Goal: Task Accomplishment & Management: Use online tool/utility

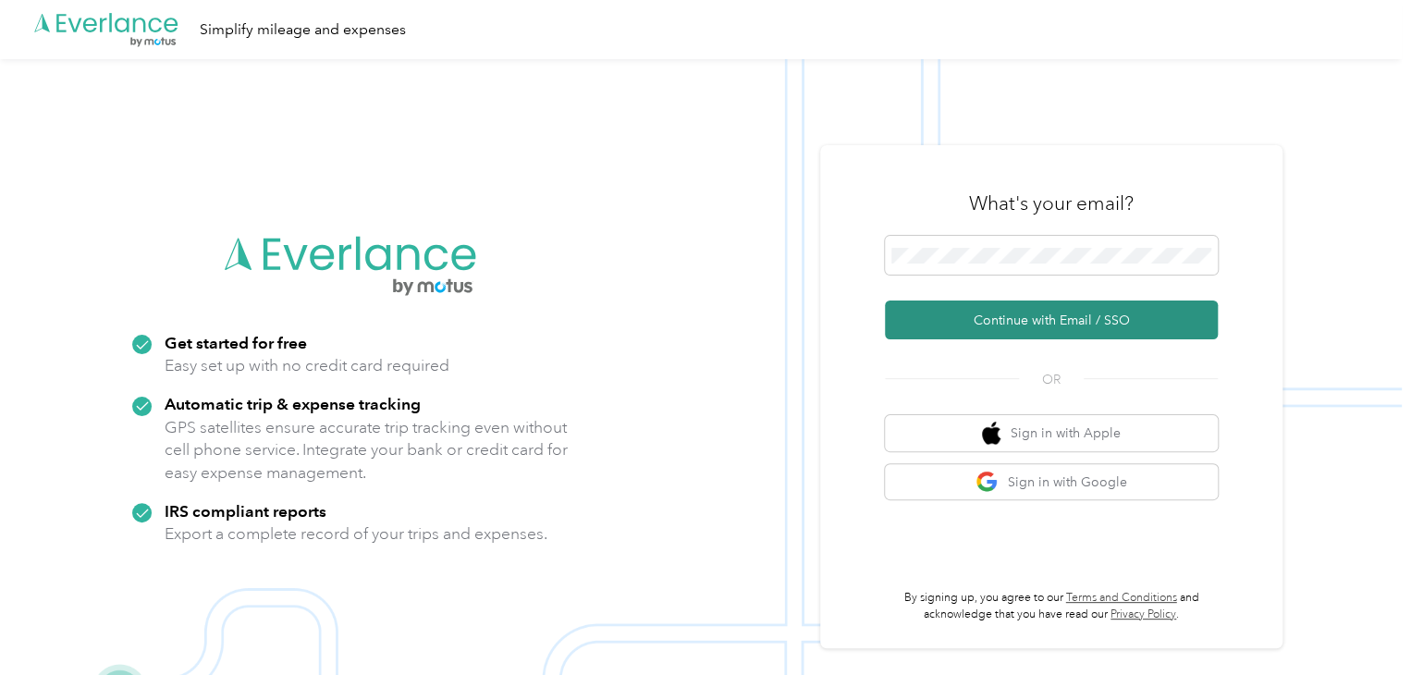
click at [1069, 306] on button "Continue with Email / SSO" at bounding box center [1051, 320] width 333 height 39
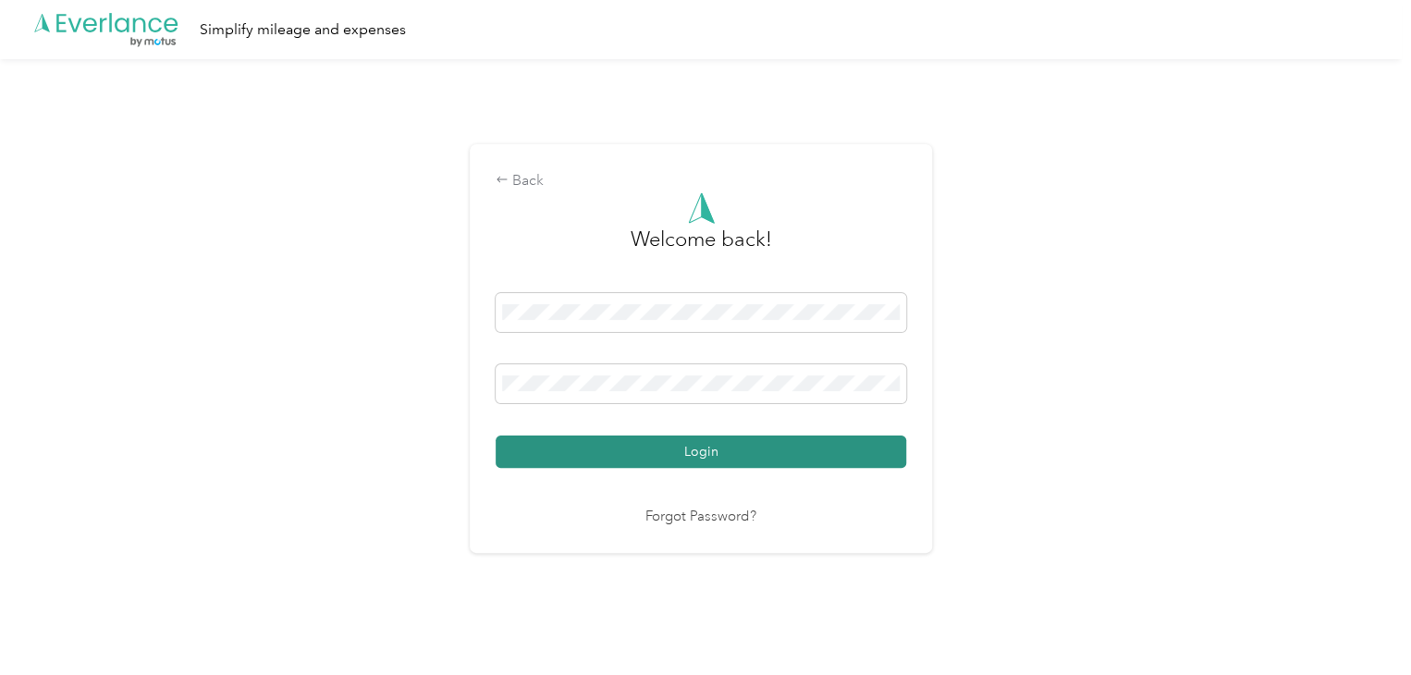
click at [748, 451] on button "Login" at bounding box center [701, 452] width 411 height 32
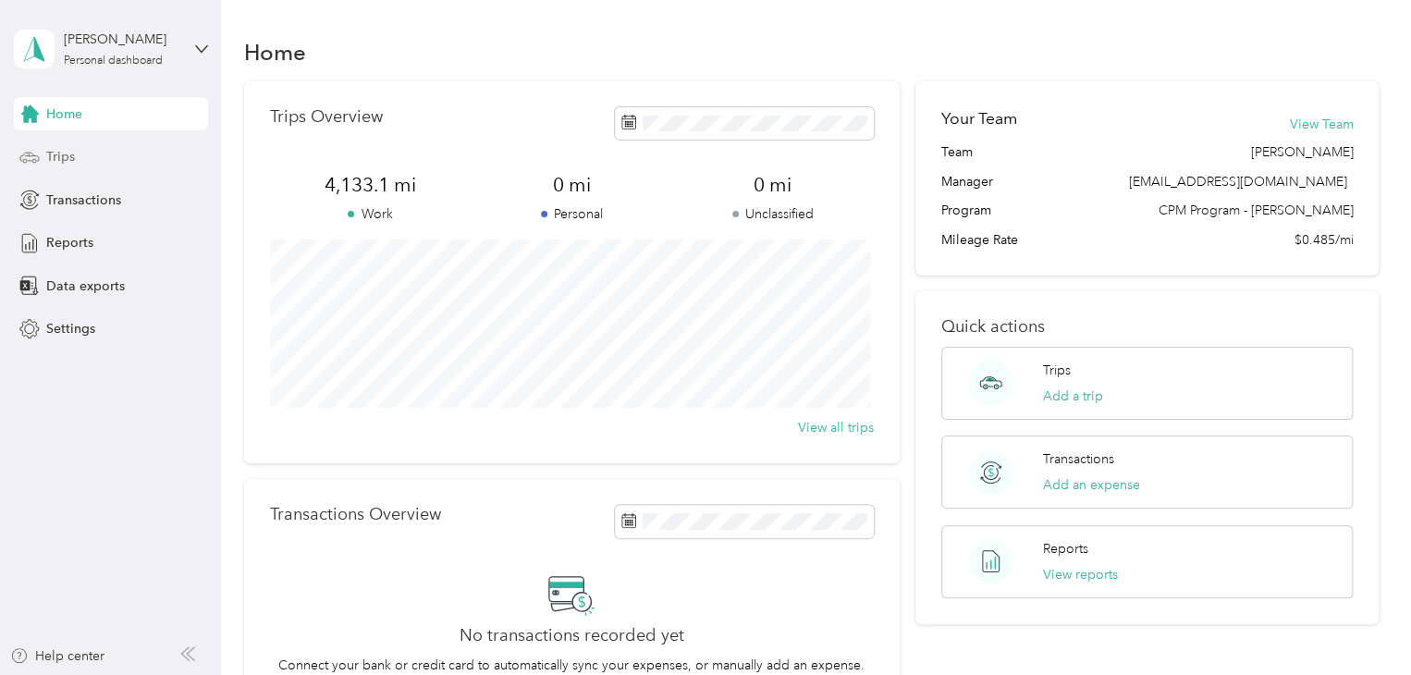
click at [55, 157] on span "Trips" at bounding box center [60, 156] width 29 height 19
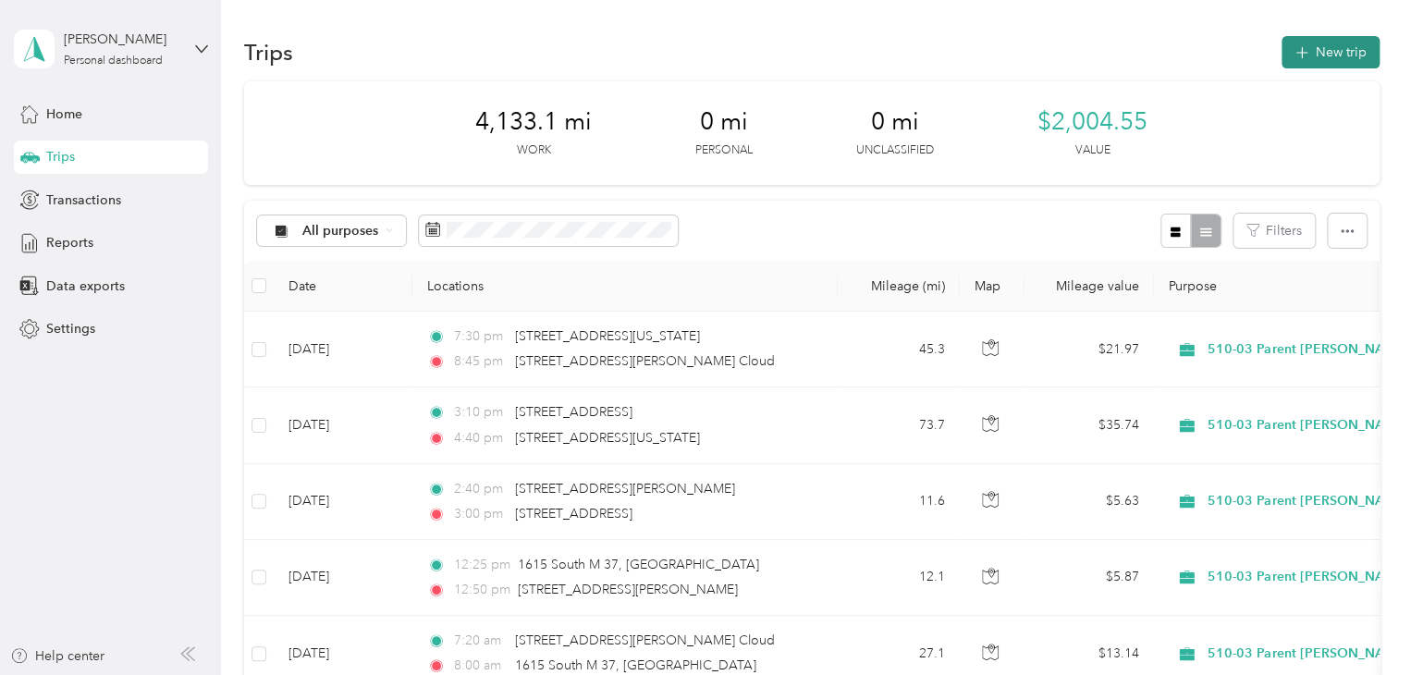
click at [1355, 42] on button "New trip" at bounding box center [1331, 52] width 98 height 32
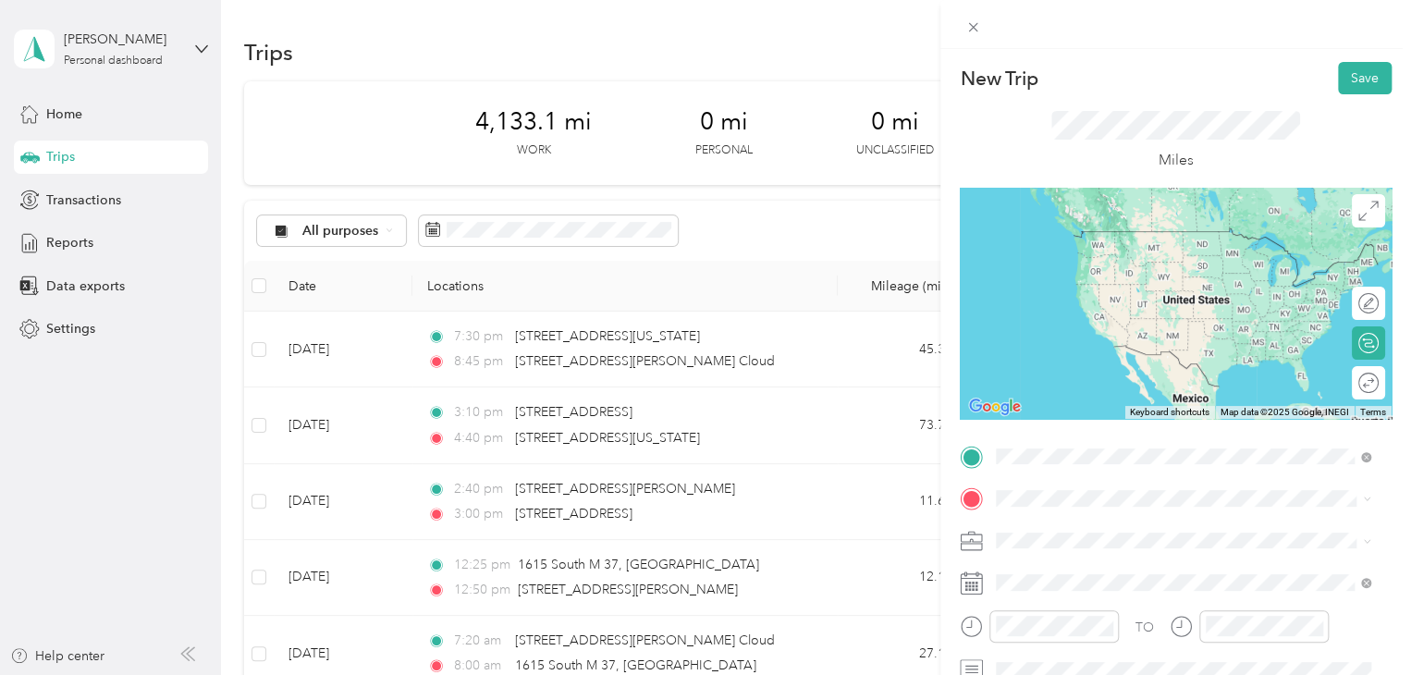
click at [1098, 525] on span "[STREET_ADDRESS][PERSON_NAME][US_STATE]" at bounding box center [1175, 523] width 288 height 17
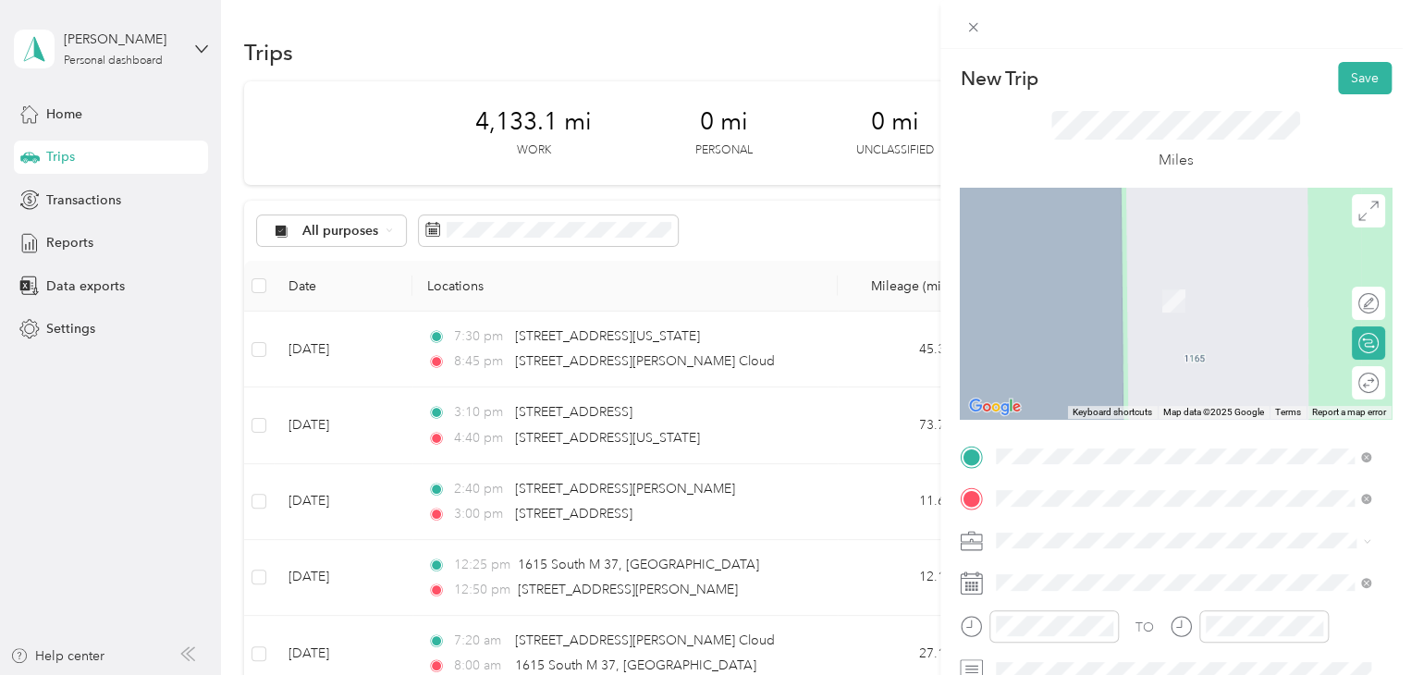
click at [1094, 273] on span "[STREET_ADDRESS][PERSON_NAME][US_STATE]" at bounding box center [1175, 273] width 288 height 17
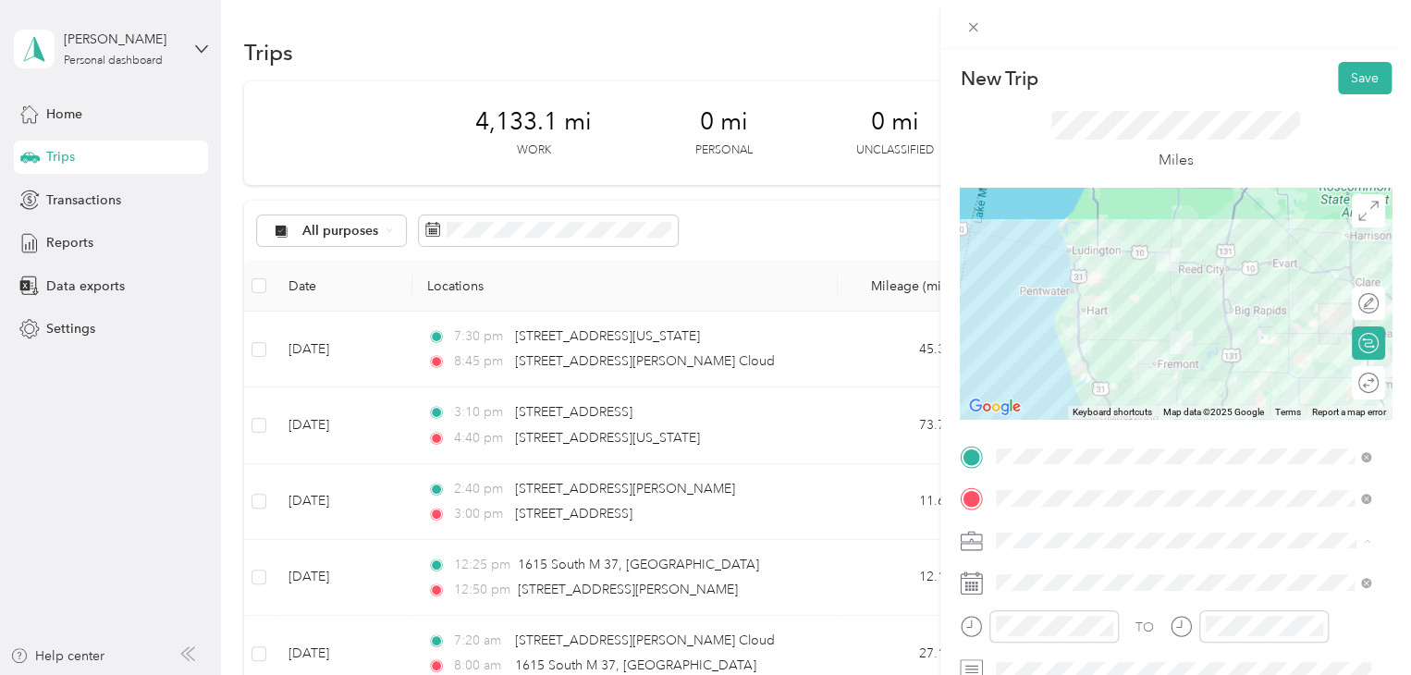
click at [1102, 410] on span "510-03 Parent [PERSON_NAME]/Lake" at bounding box center [1111, 411] width 218 height 16
click at [1107, 624] on icon "close-circle" at bounding box center [1105, 626] width 13 height 13
click at [1355, 68] on button "Save" at bounding box center [1365, 78] width 54 height 32
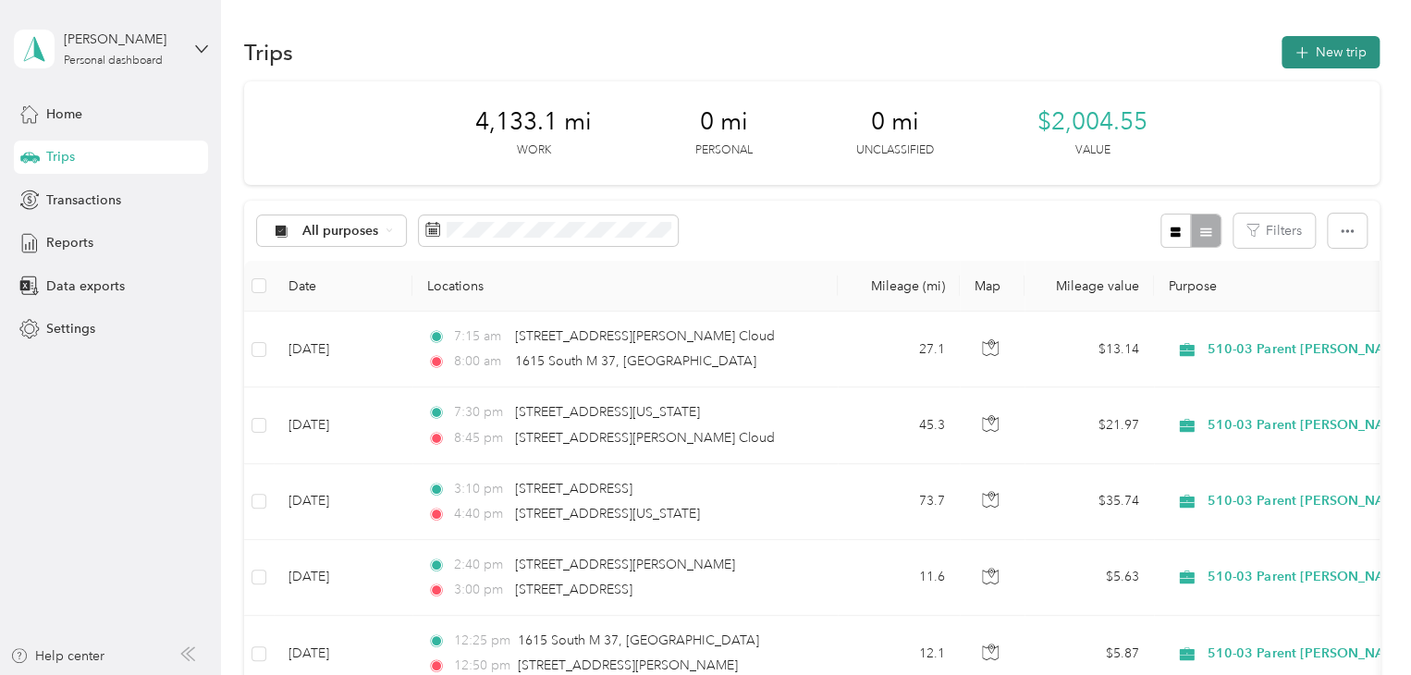
click at [1352, 63] on button "New trip" at bounding box center [1331, 52] width 98 height 32
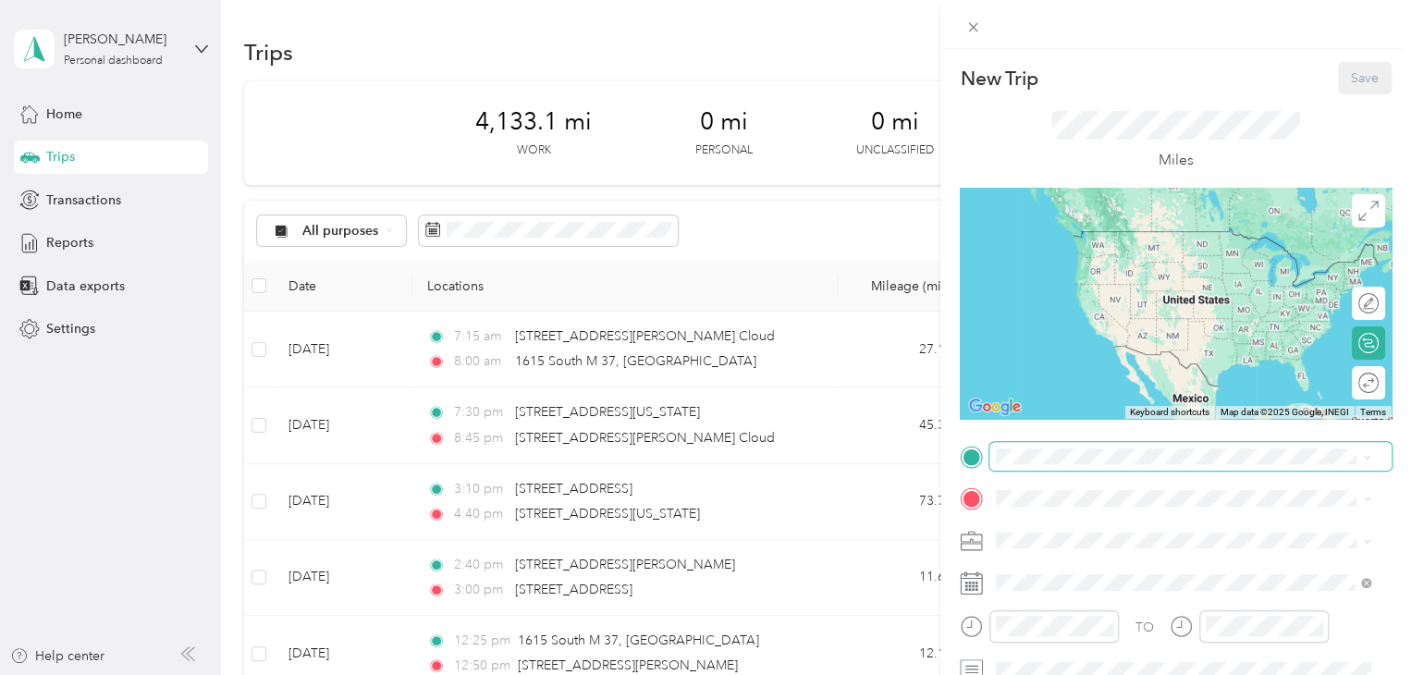
click at [1093, 445] on span at bounding box center [1190, 457] width 402 height 30
click at [1110, 234] on span "[STREET_ADDRESS][PERSON_NAME][US_STATE]" at bounding box center [1175, 231] width 288 height 17
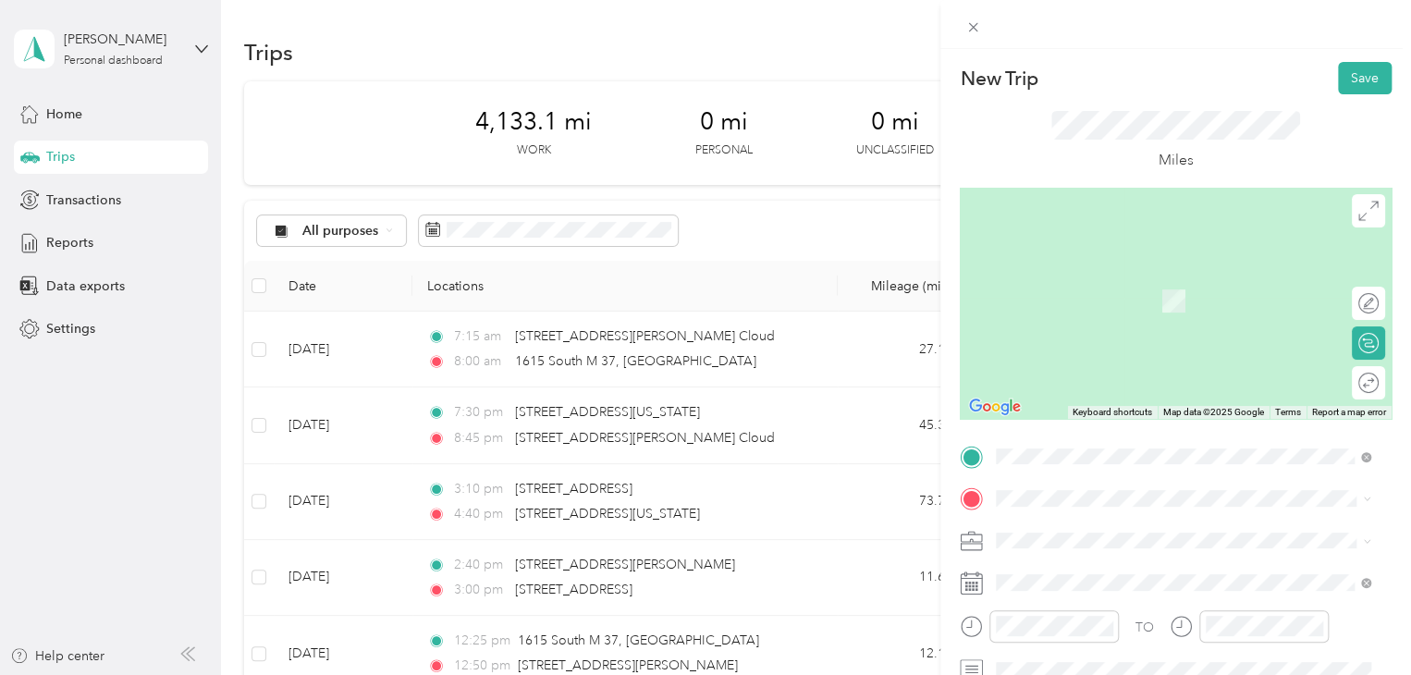
click at [1129, 275] on span "[STREET_ADDRESS][US_STATE]" at bounding box center [1123, 272] width 185 height 17
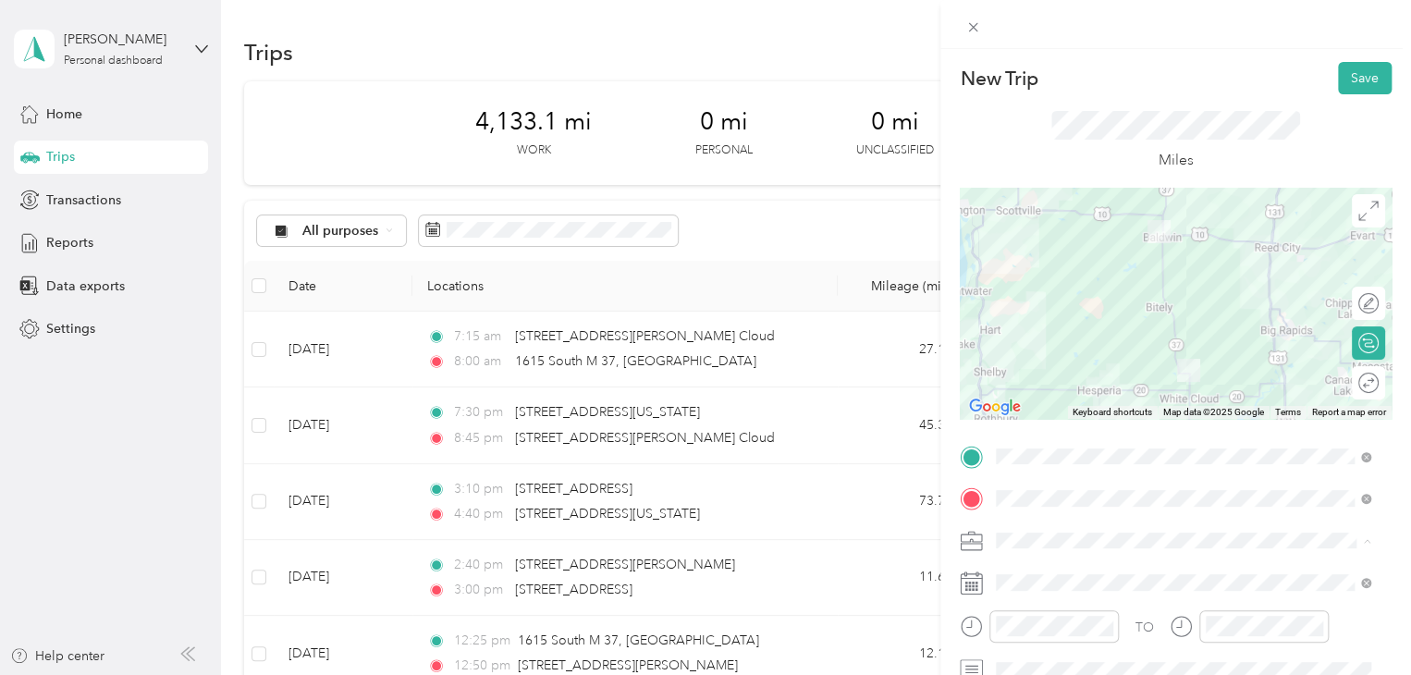
click at [1116, 412] on span "510-03 Parent [PERSON_NAME]/Lake" at bounding box center [1111, 411] width 218 height 16
click at [1105, 624] on icon "close-circle" at bounding box center [1105, 626] width 13 height 13
click at [1345, 80] on button "Save" at bounding box center [1365, 78] width 54 height 32
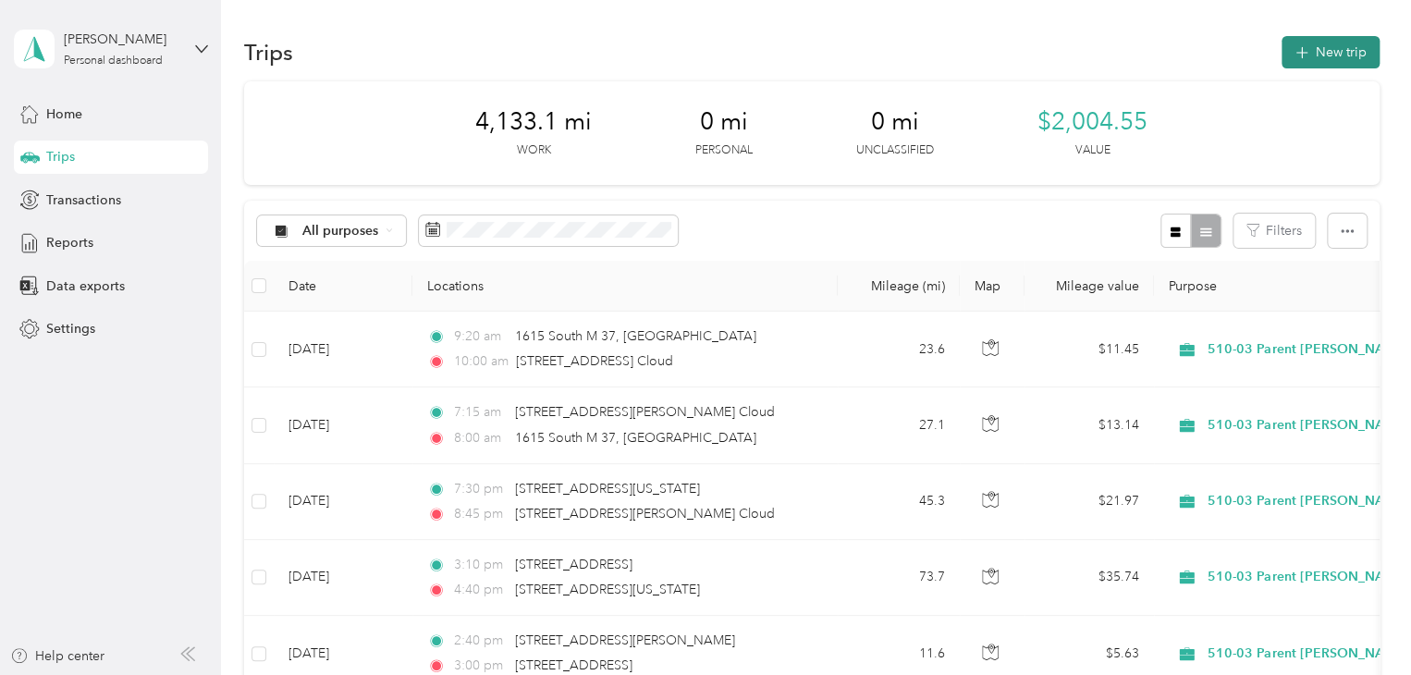
click at [1342, 56] on button "New trip" at bounding box center [1331, 52] width 98 height 32
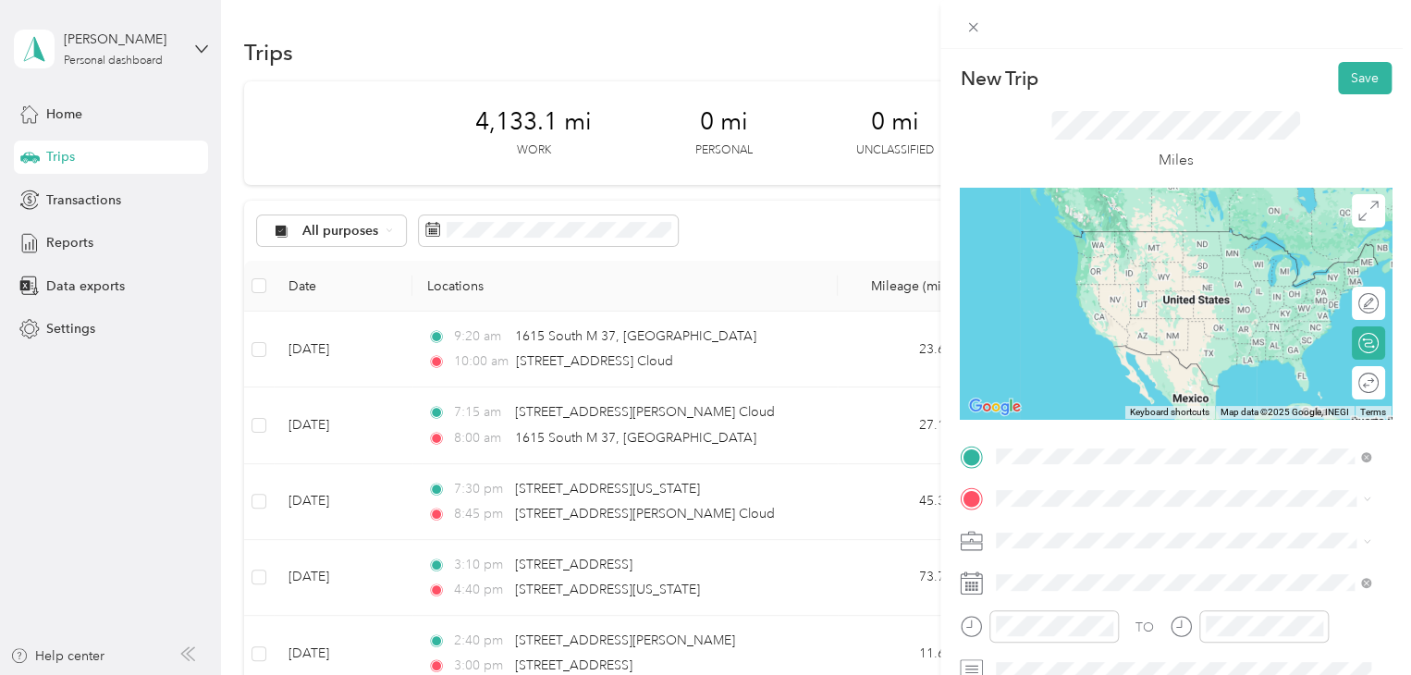
click at [1070, 238] on span "[STREET_ADDRESS][US_STATE]" at bounding box center [1123, 231] width 185 height 17
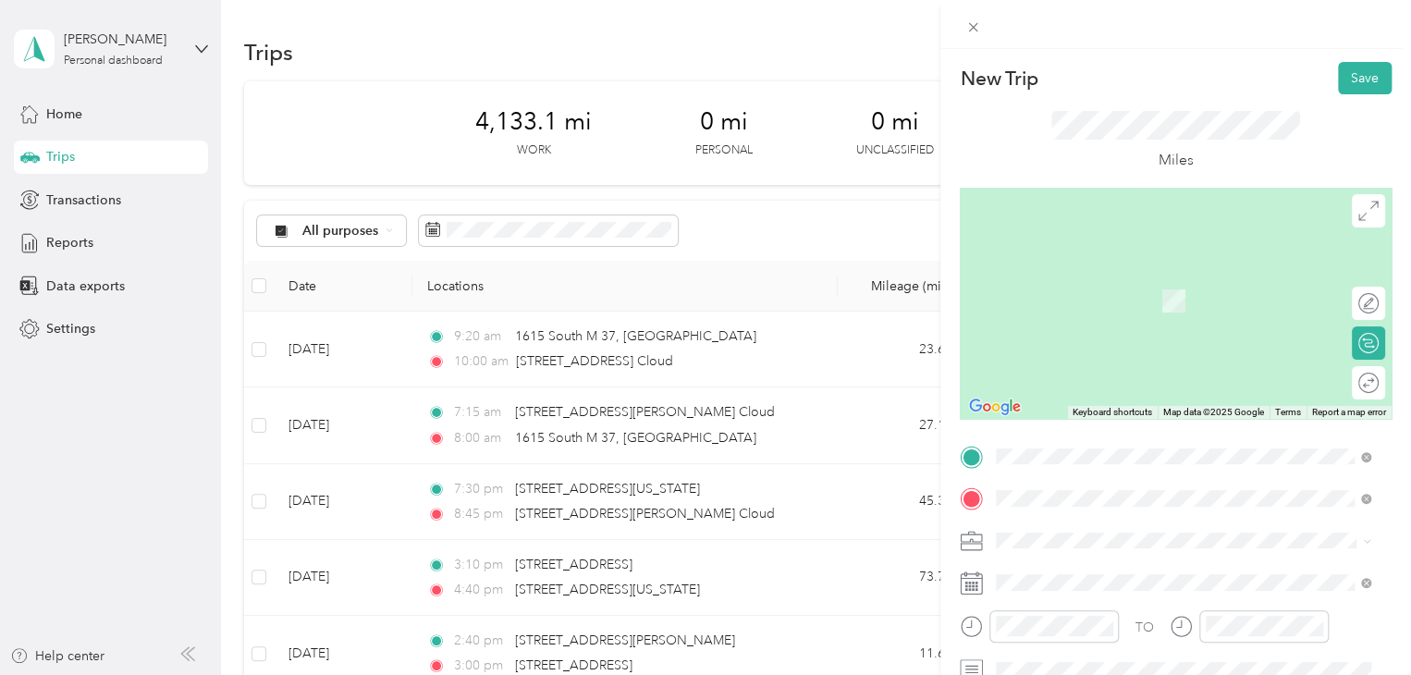
click at [1093, 573] on span "[STREET_ADDRESS][PERSON_NAME][US_STATE]" at bounding box center [1175, 565] width 288 height 17
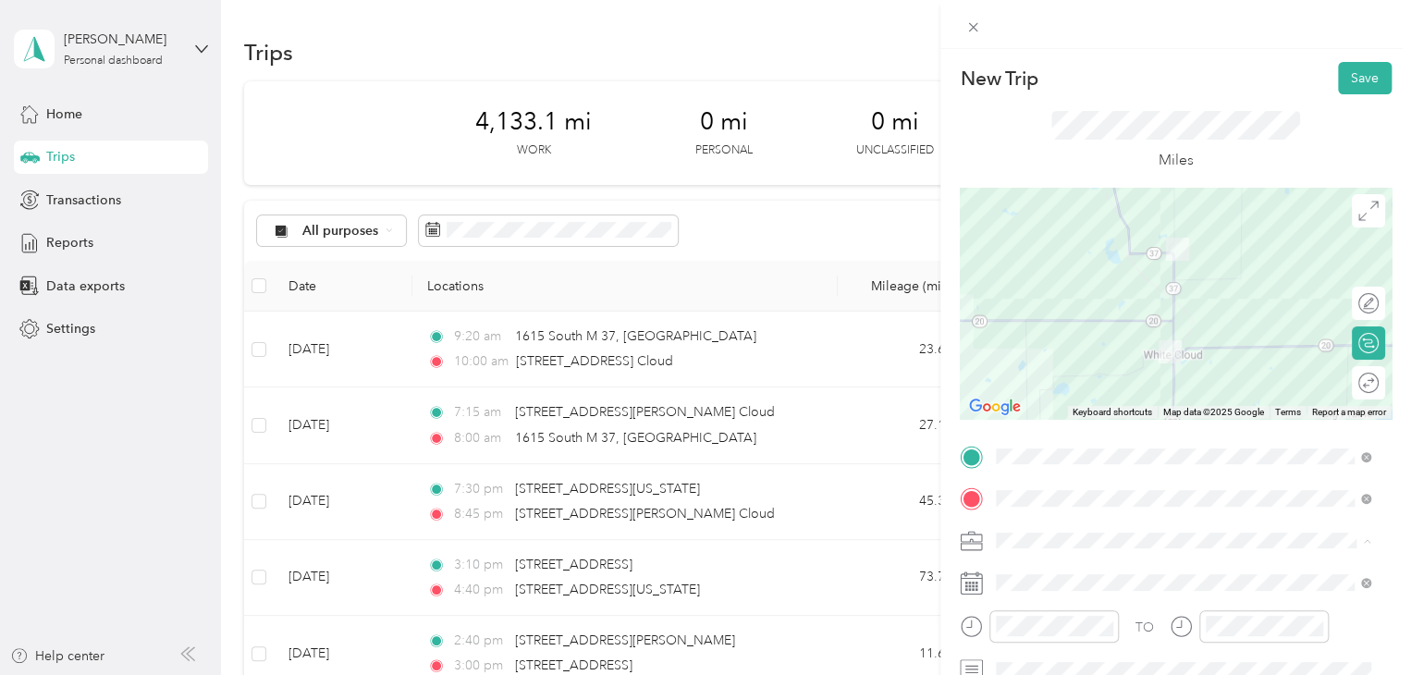
click at [1106, 411] on span "510-03 Parent [PERSON_NAME]/Lake" at bounding box center [1111, 411] width 218 height 16
click at [1106, 624] on icon "close-circle" at bounding box center [1105, 626] width 13 height 13
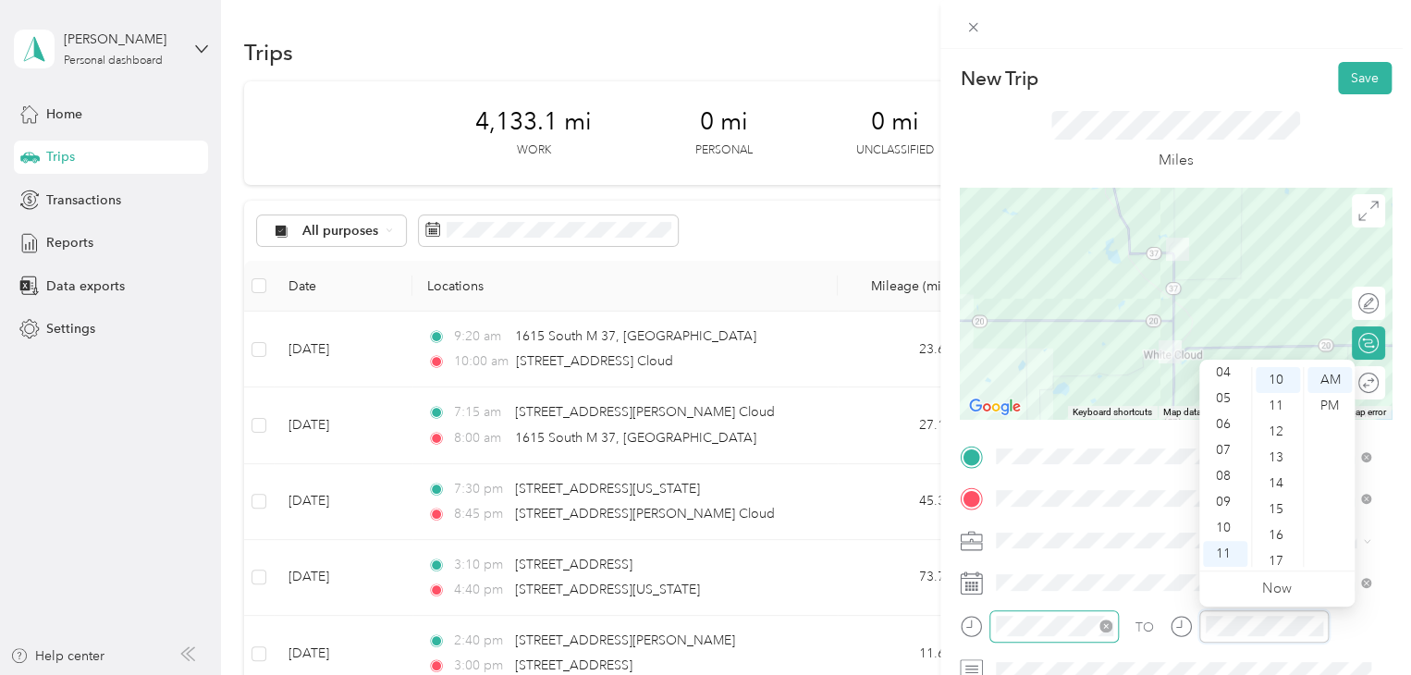
scroll to position [259, 0]
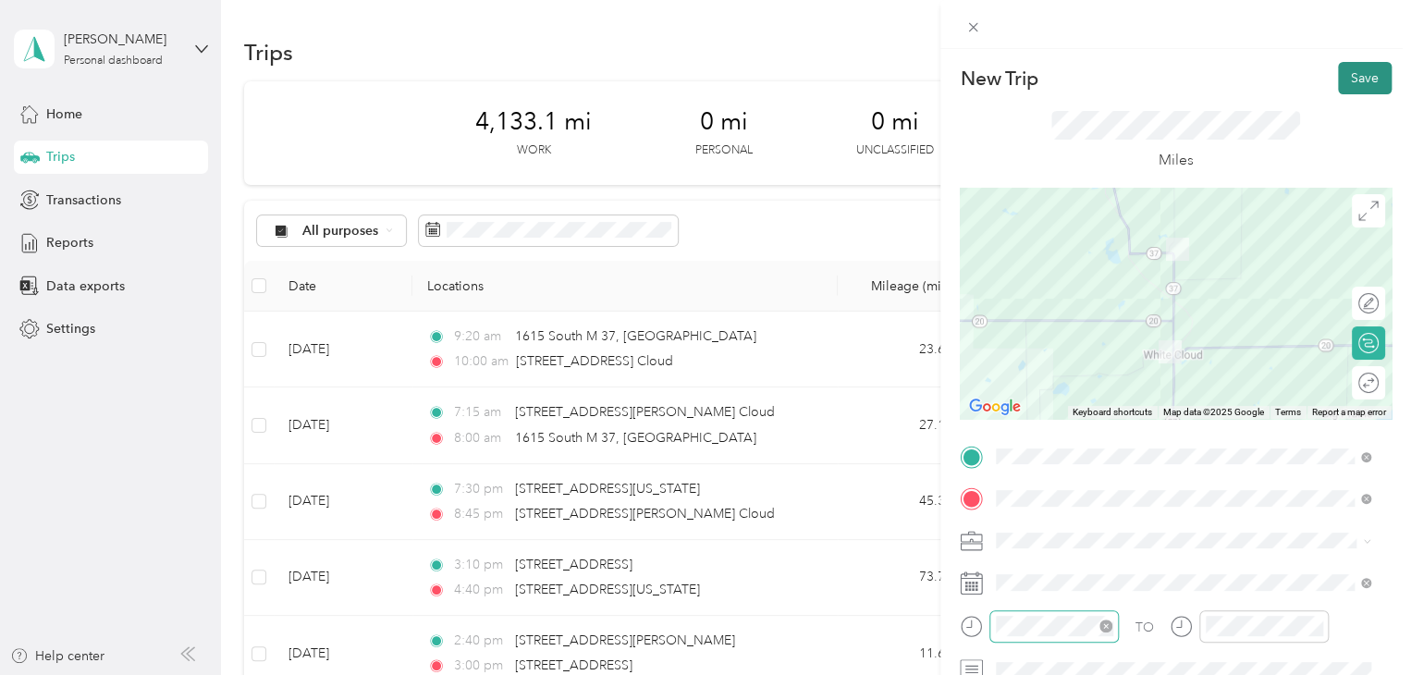
click at [1356, 77] on button "Save" at bounding box center [1365, 78] width 54 height 32
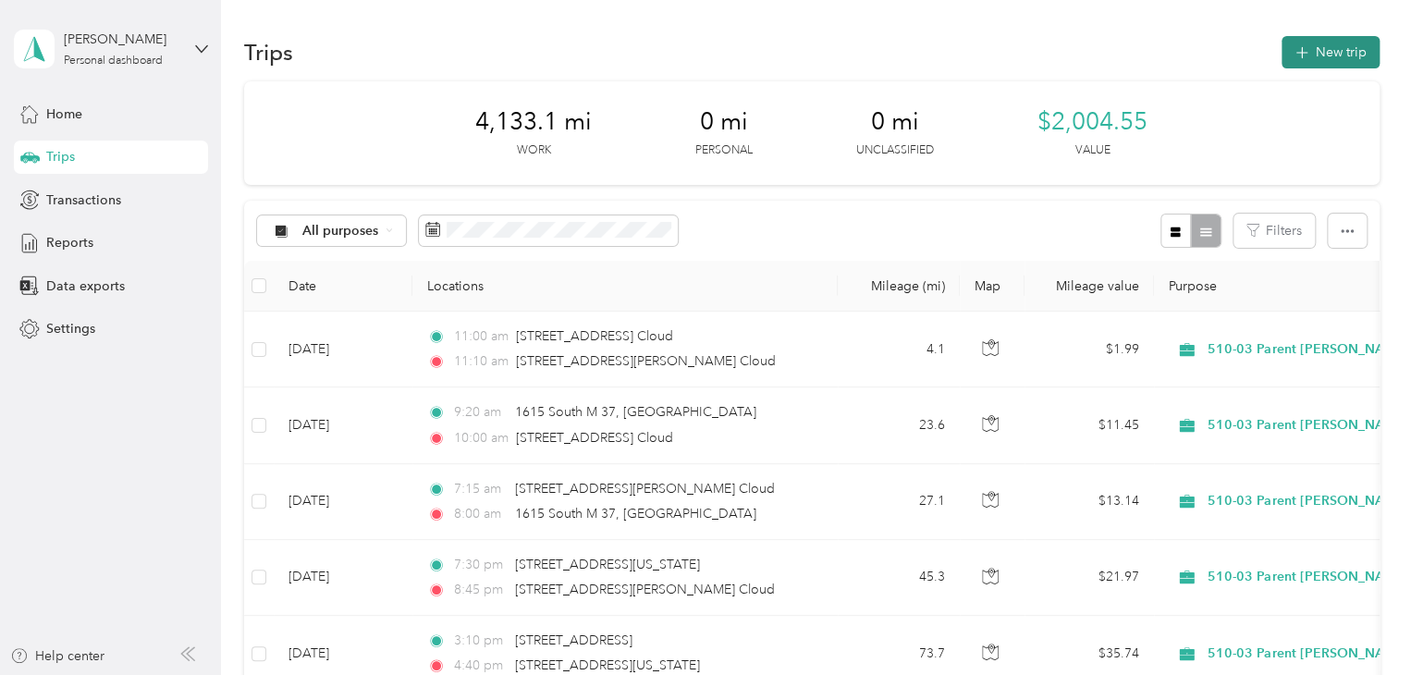
click at [1343, 56] on button "New trip" at bounding box center [1331, 52] width 98 height 32
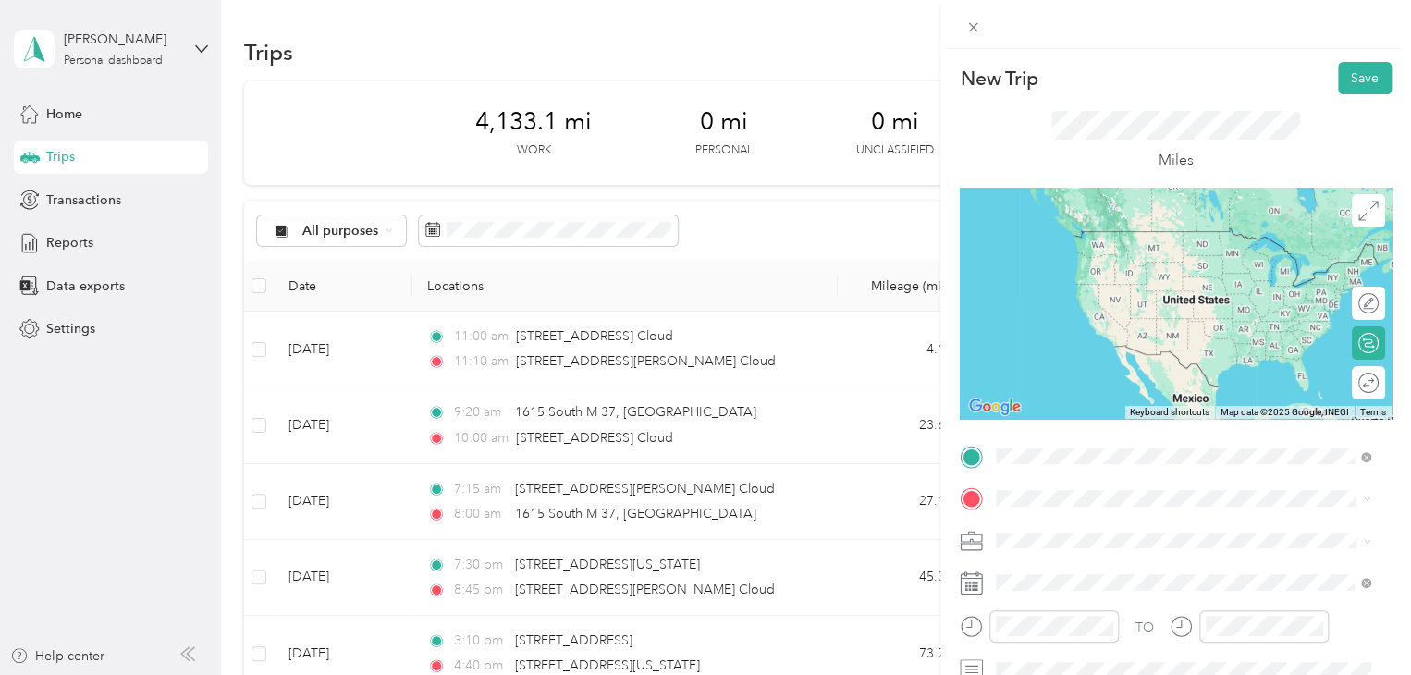
click at [1115, 239] on span "[STREET_ADDRESS][PERSON_NAME][US_STATE]" at bounding box center [1175, 231] width 288 height 17
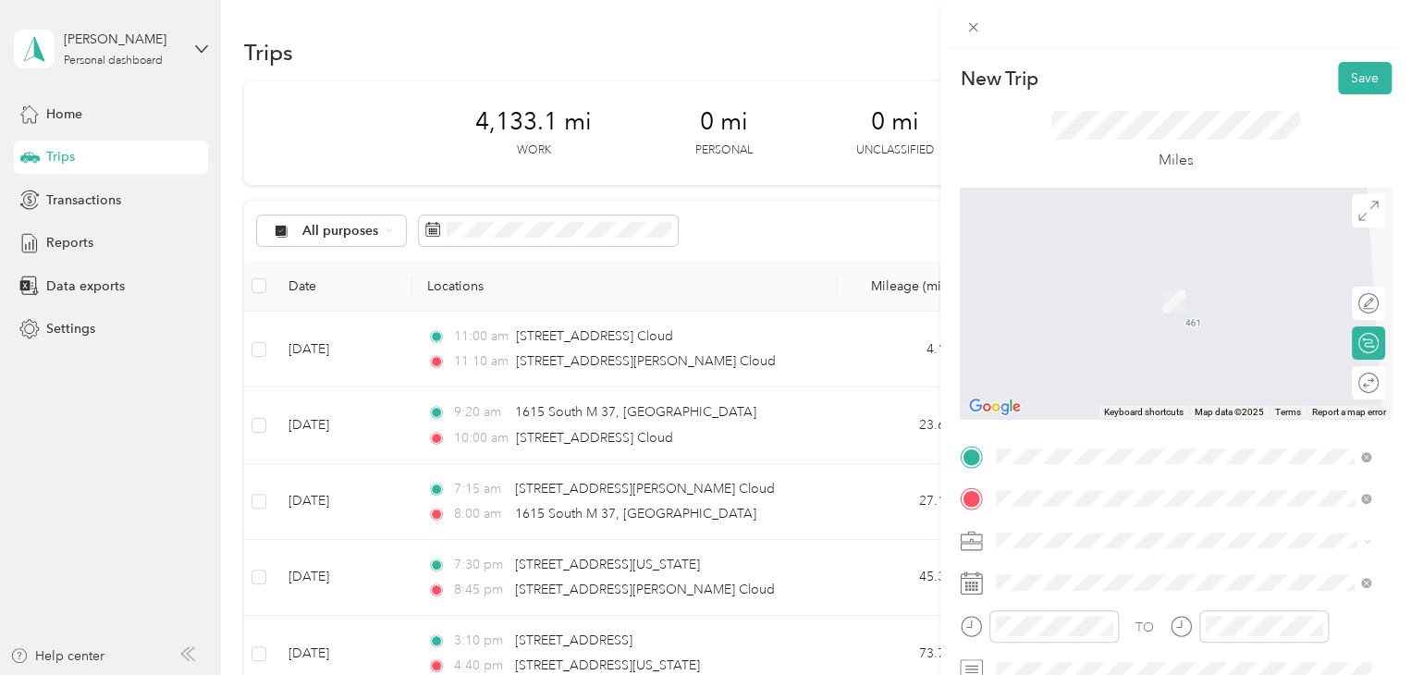
click at [1128, 278] on span "[STREET_ADDRESS][PERSON_NAME][US_STATE]" at bounding box center [1175, 273] width 288 height 17
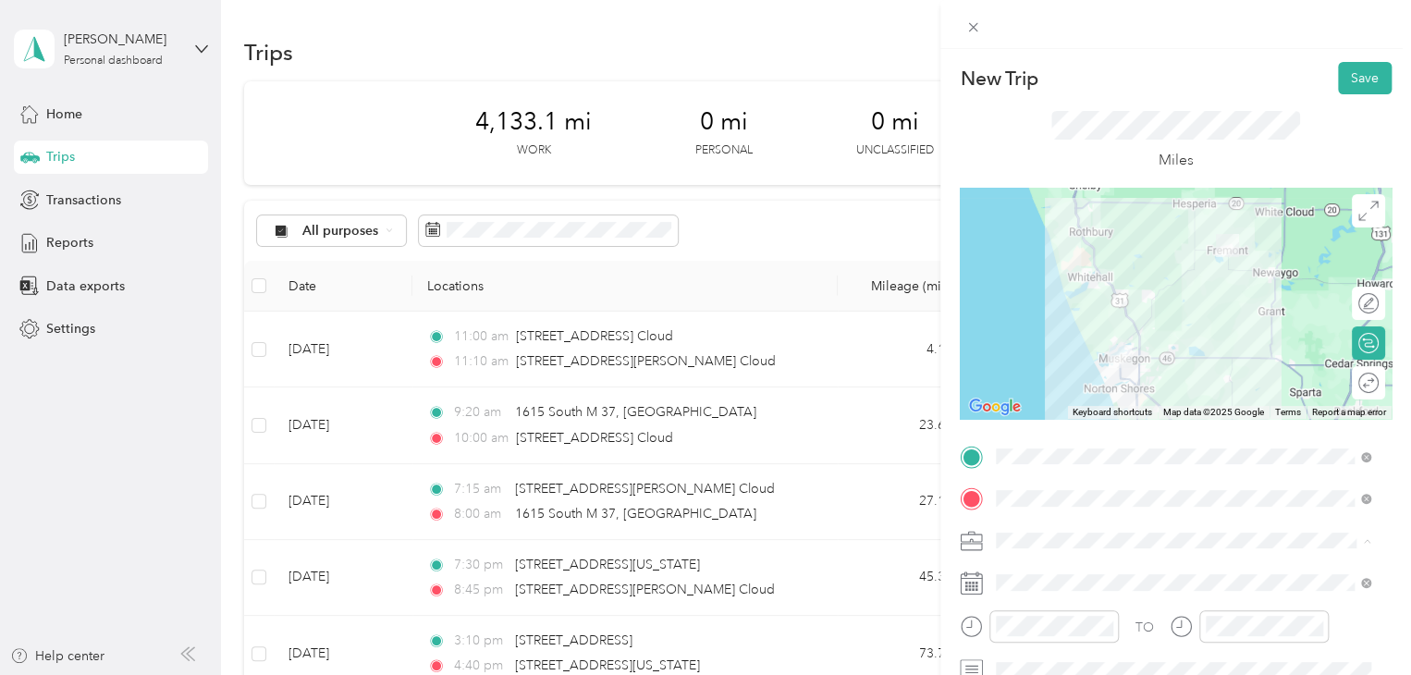
click at [1123, 403] on span "510-03 Parent [PERSON_NAME]/Lake" at bounding box center [1111, 411] width 218 height 16
click at [1108, 628] on icon "close-circle" at bounding box center [1105, 626] width 13 height 13
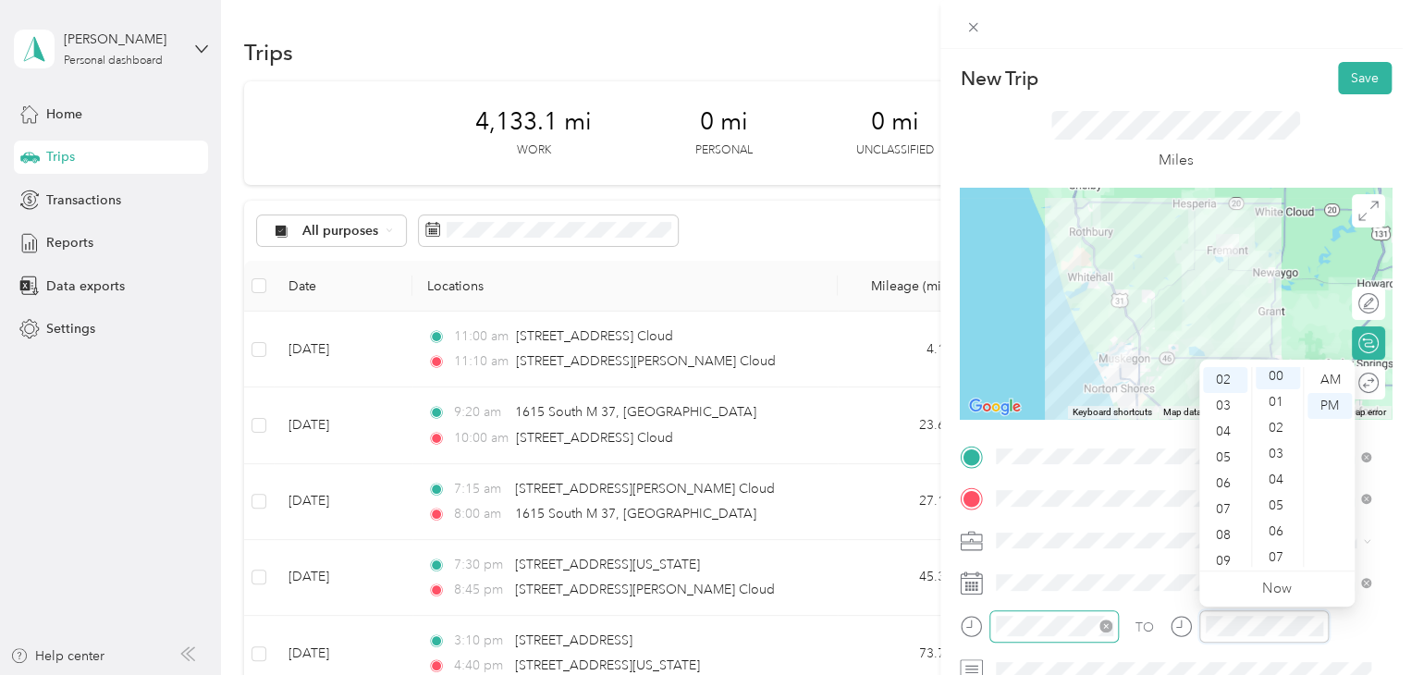
scroll to position [0, 0]
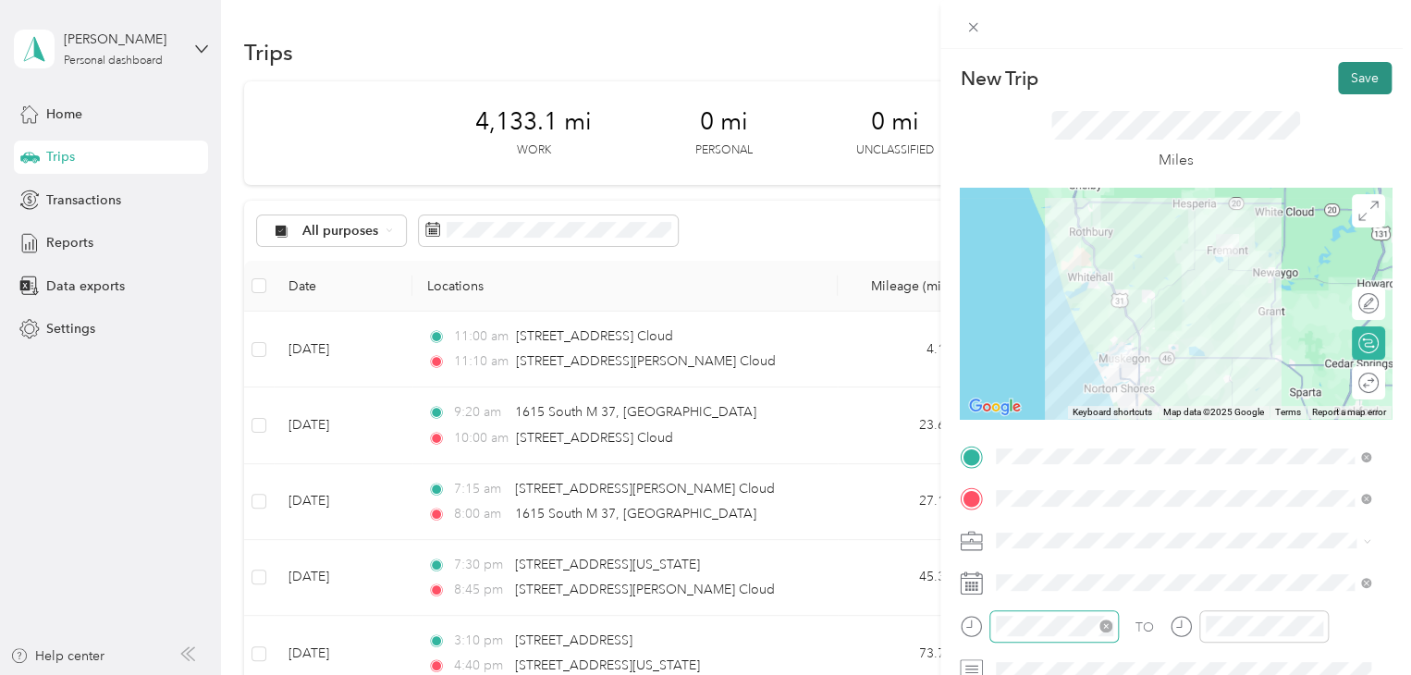
click at [1362, 79] on button "Save" at bounding box center [1365, 78] width 54 height 32
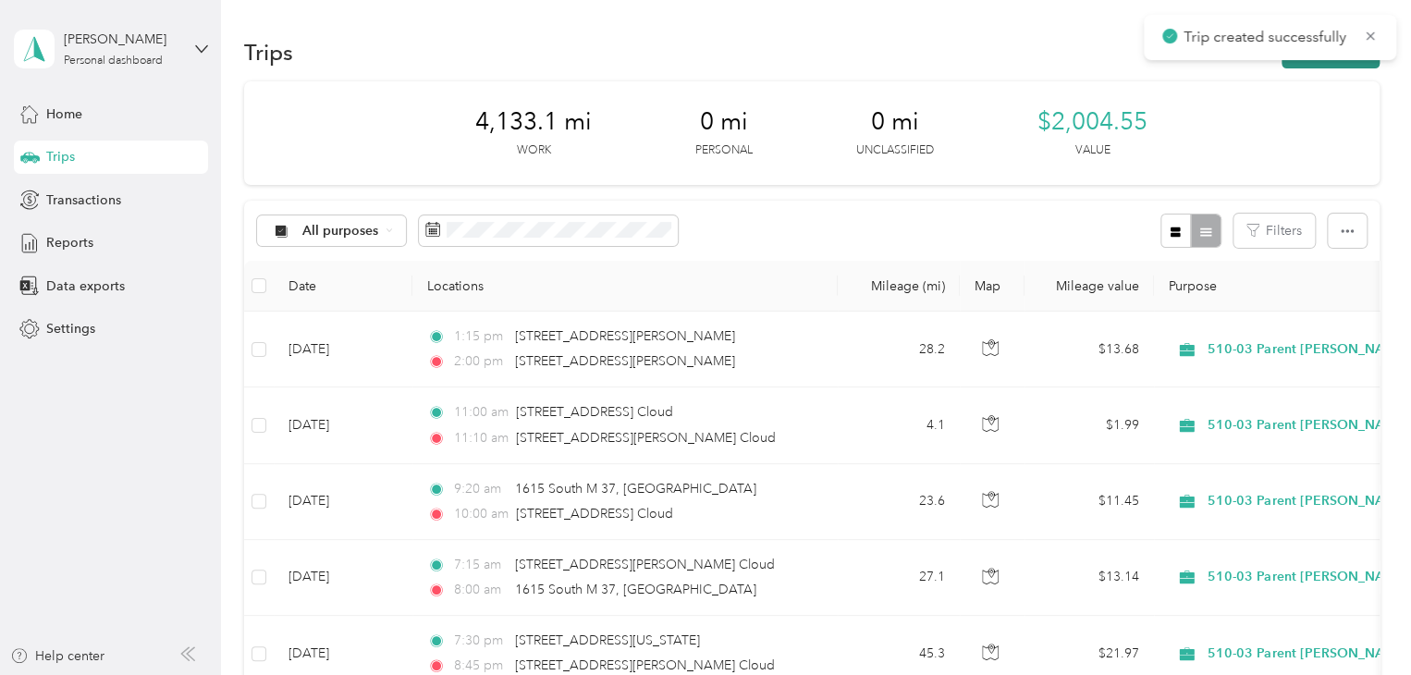
click at [1332, 61] on button "New trip" at bounding box center [1331, 52] width 98 height 32
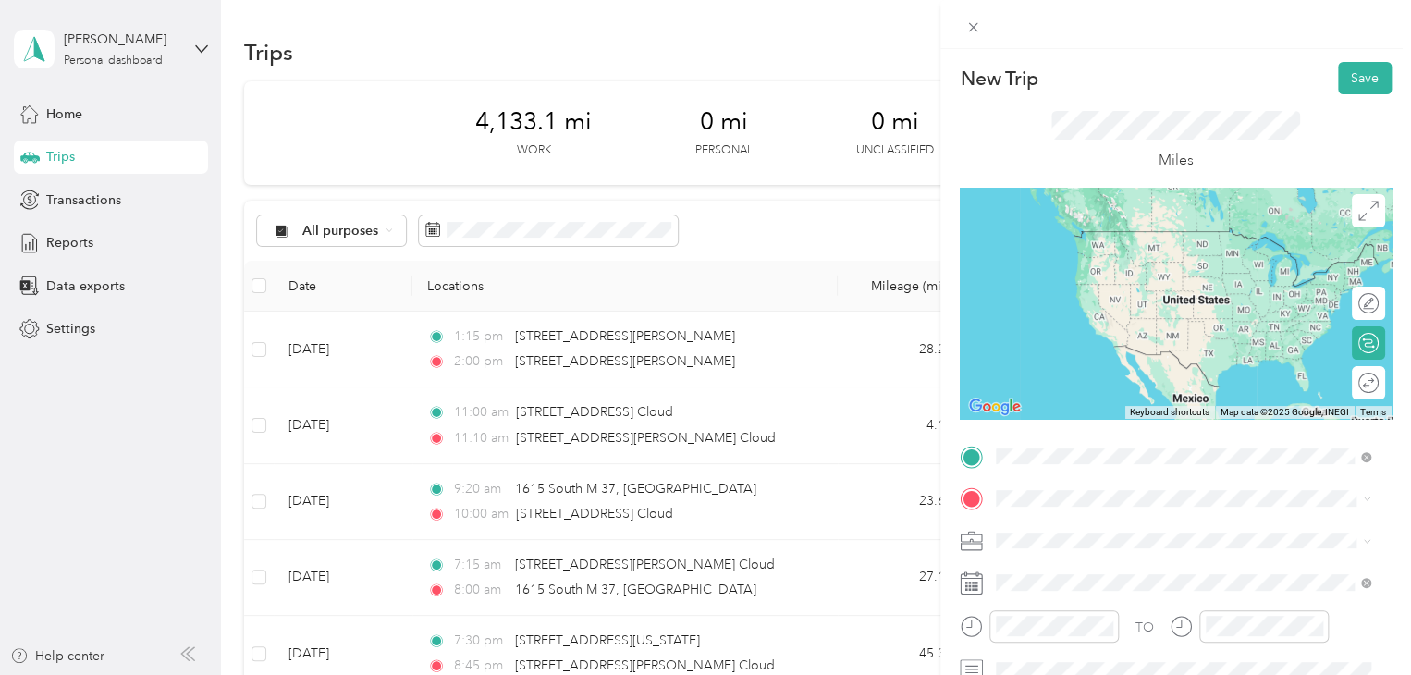
click at [1122, 229] on span "[STREET_ADDRESS][PERSON_NAME][US_STATE]" at bounding box center [1175, 231] width 288 height 17
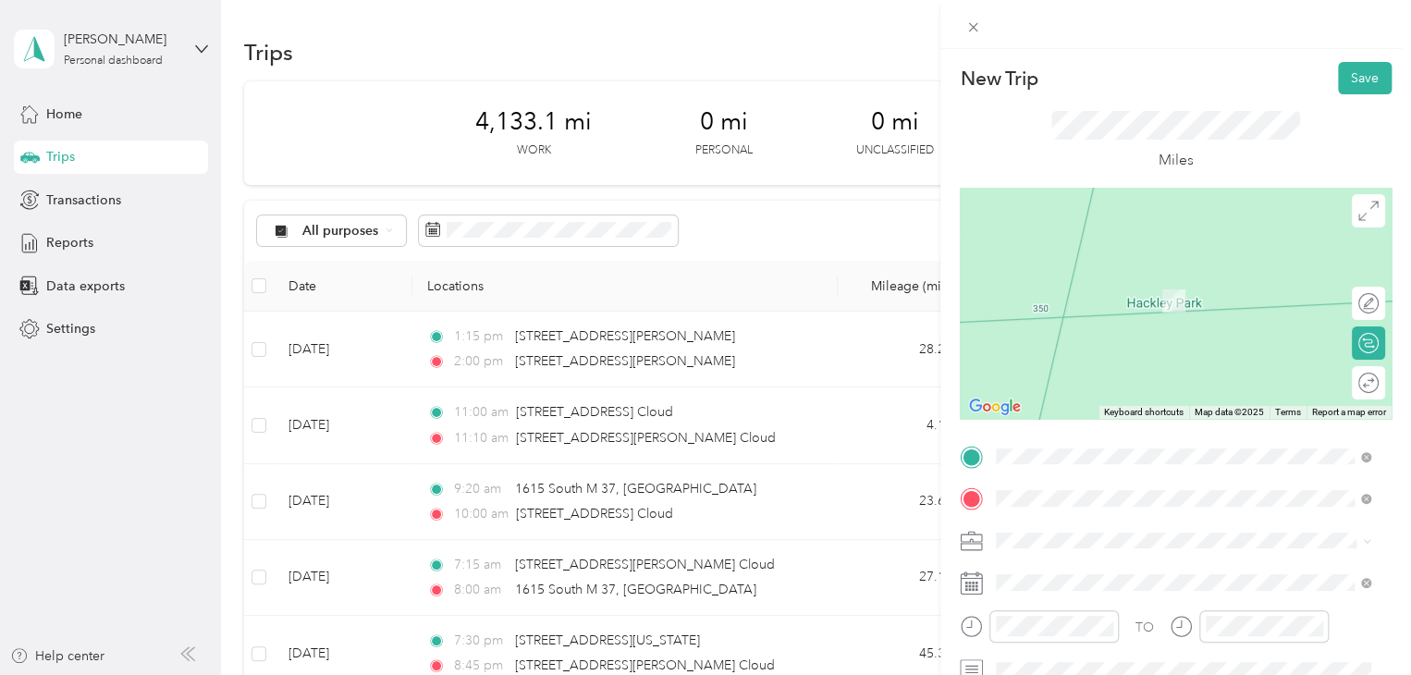
click at [1092, 277] on span "[STREET_ADDRESS][PERSON_NAME][US_STATE]" at bounding box center [1175, 273] width 288 height 17
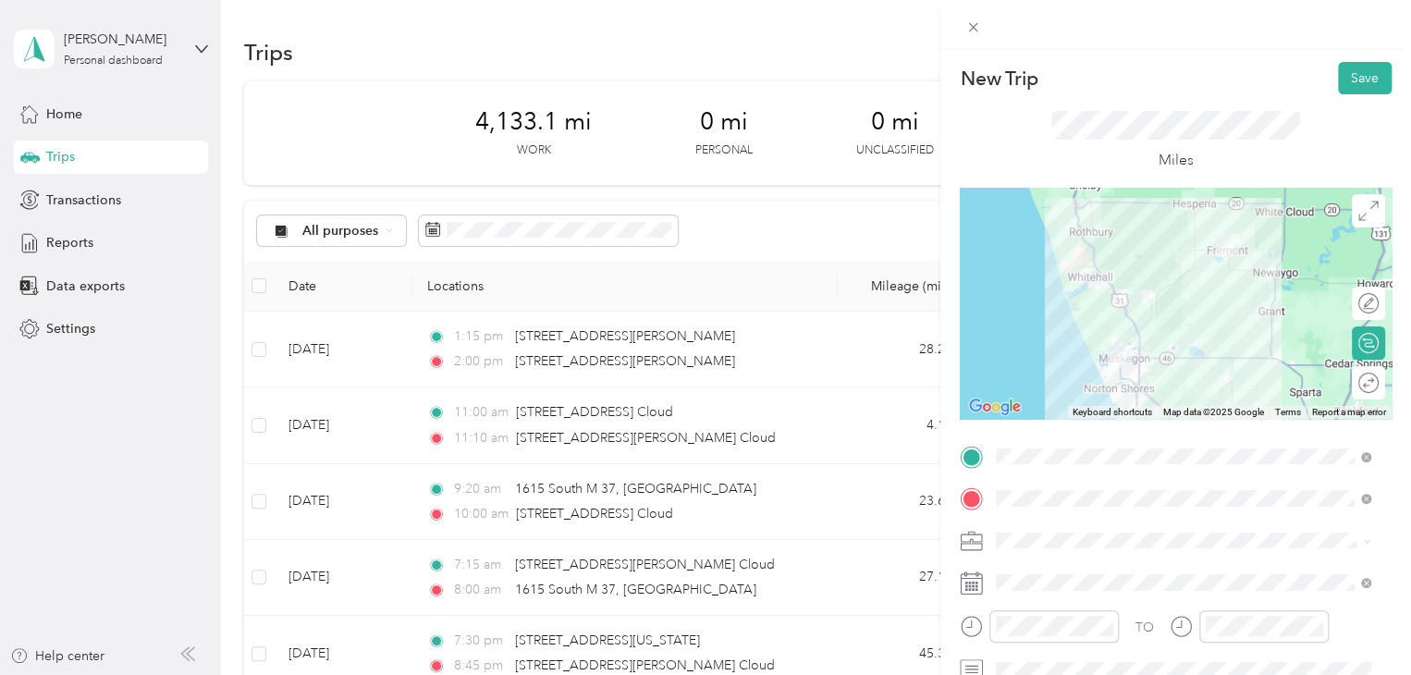
click at [1098, 417] on li "510-03 Parent [PERSON_NAME]/Lake" at bounding box center [1182, 410] width 387 height 32
click at [1106, 627] on icon "close-circle" at bounding box center [1105, 626] width 13 height 13
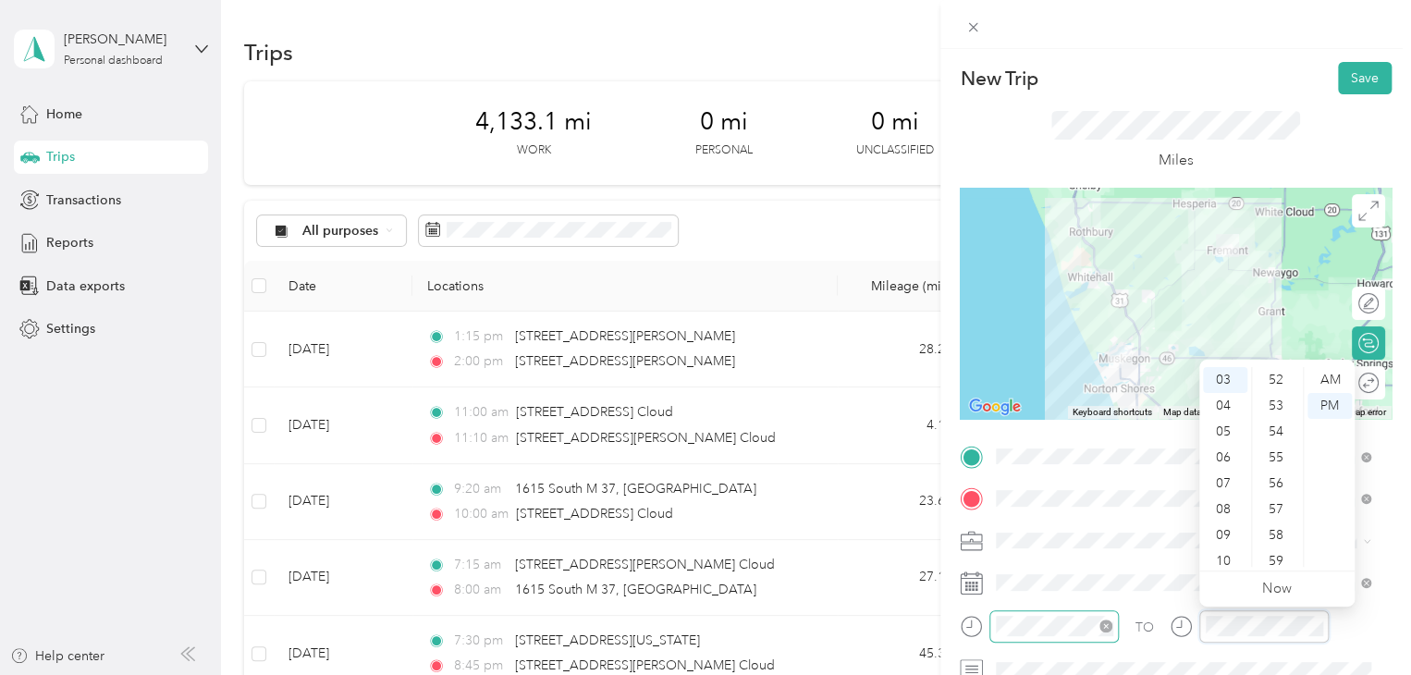
scroll to position [1165, 0]
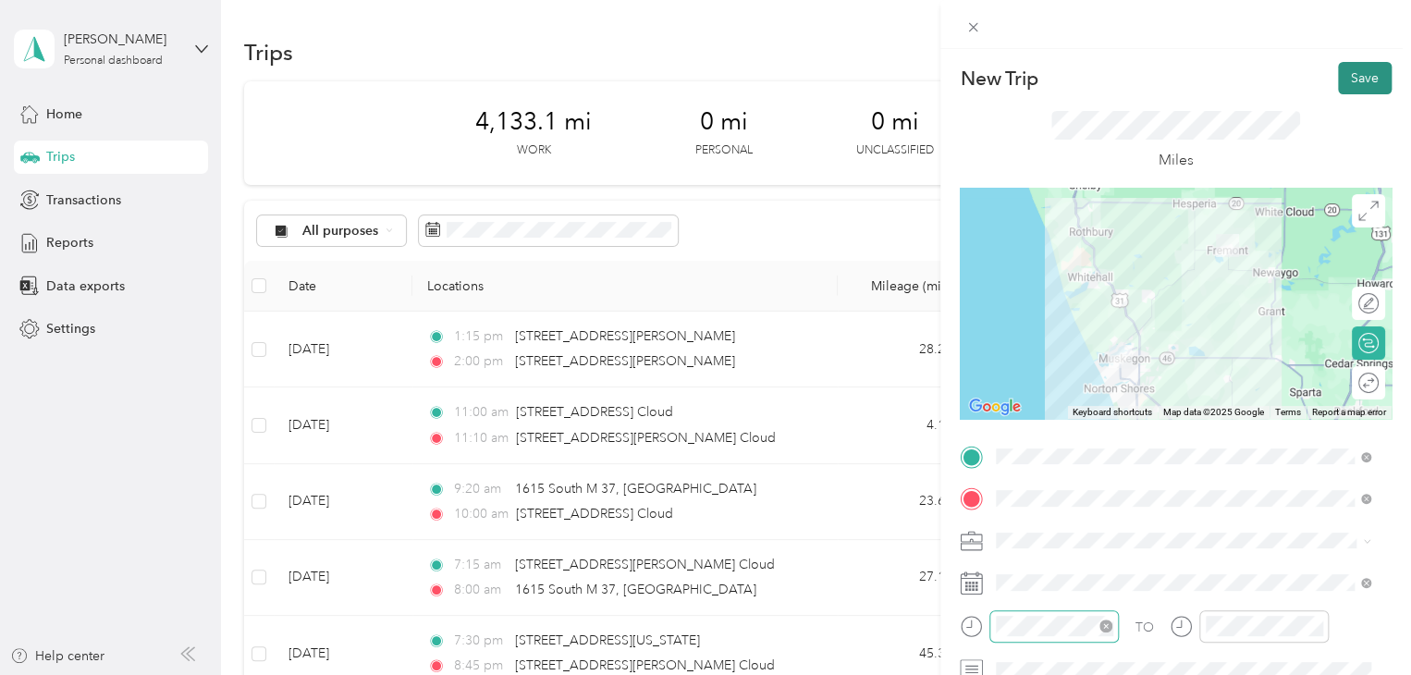
click at [1354, 71] on button "Save" at bounding box center [1365, 78] width 54 height 32
